Goal: Task Accomplishment & Management: Manage account settings

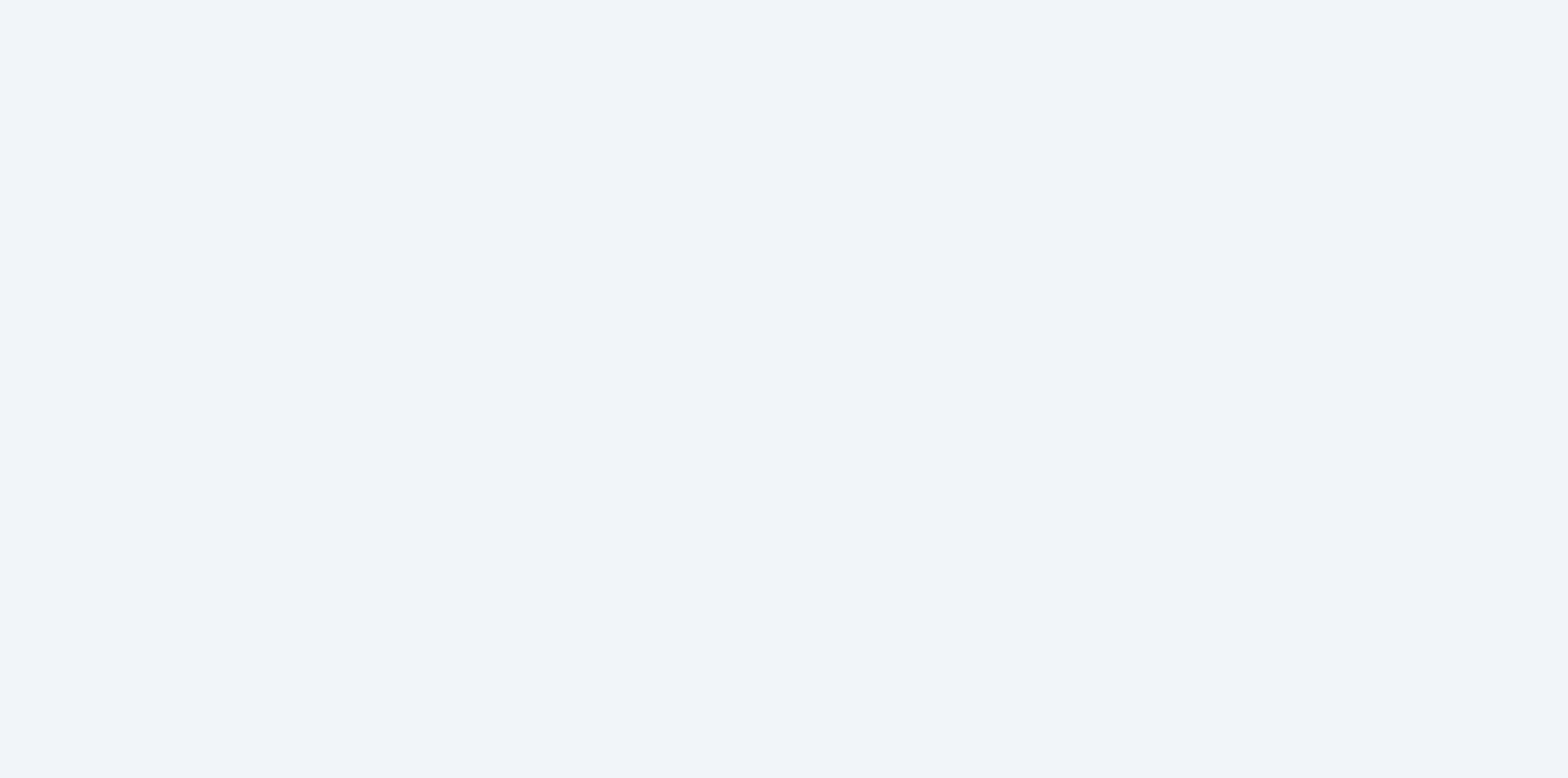
click at [145, 0] on html at bounding box center [784, 0] width 1568 height 0
click at [311, 0] on html at bounding box center [784, 0] width 1568 height 0
click at [326, 338] on div at bounding box center [784, 389] width 1568 height 778
